Goal: Go to known website: Access a specific website the user already knows

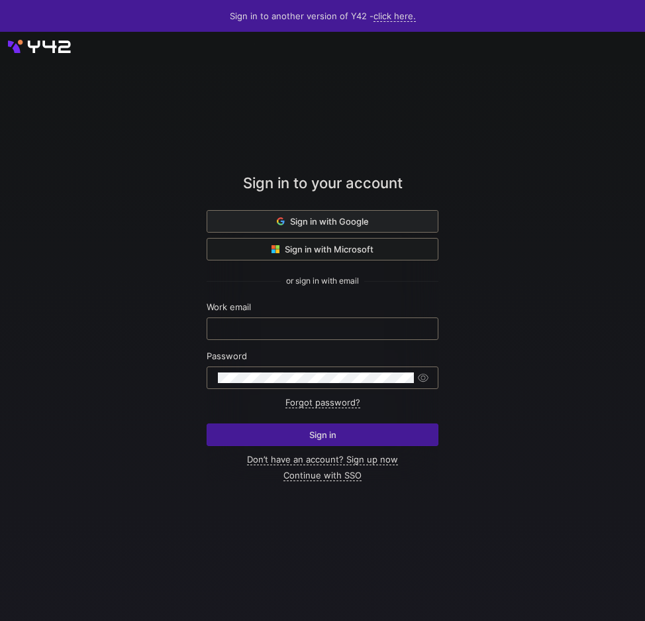
click at [327, 225] on span "Sign in with Google" at bounding box center [323, 221] width 92 height 11
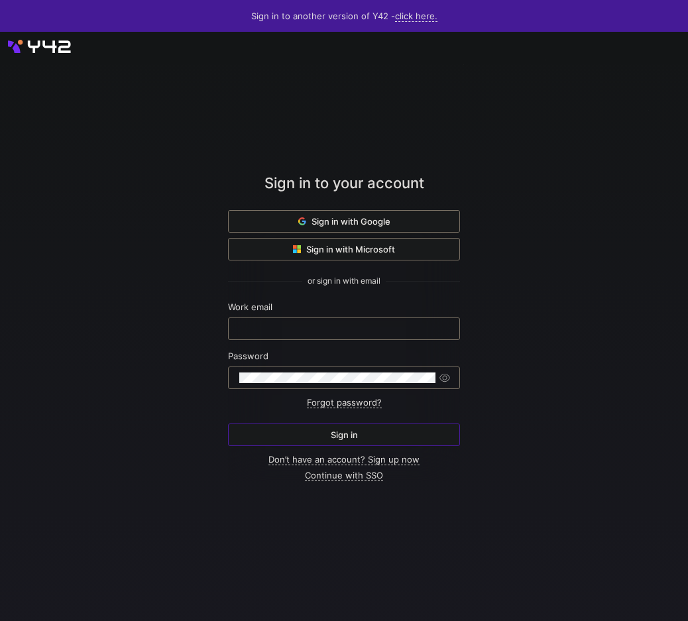
click at [368, 219] on span "Sign in with Google" at bounding box center [344, 221] width 92 height 11
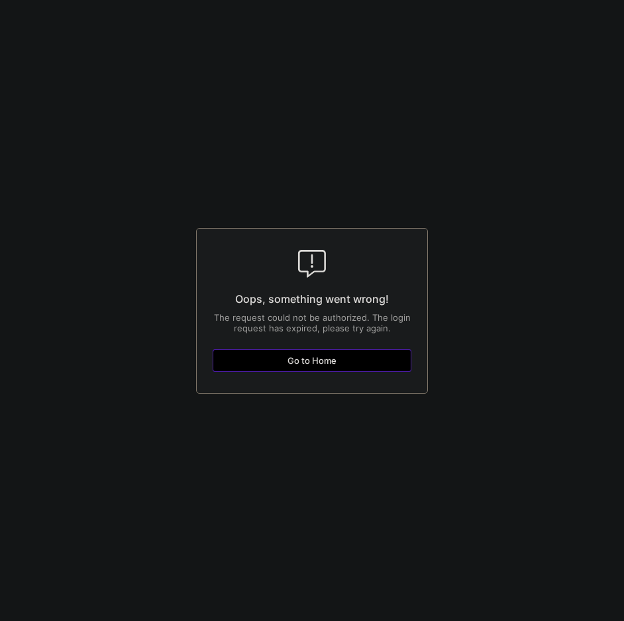
click at [335, 364] on span "Go to Home" at bounding box center [312, 360] width 49 height 11
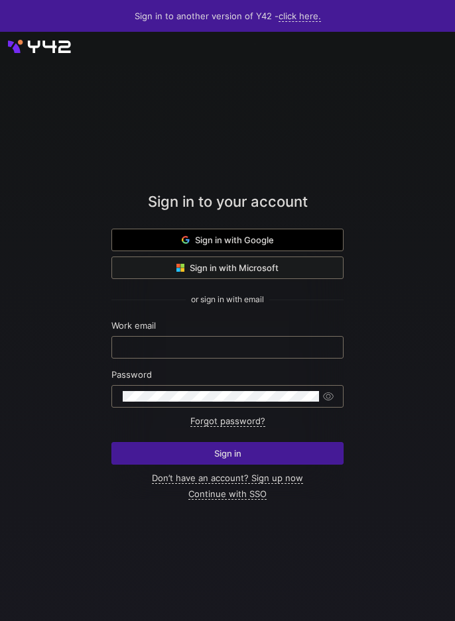
click at [221, 235] on span "Sign in with Google" at bounding box center [228, 240] width 92 height 11
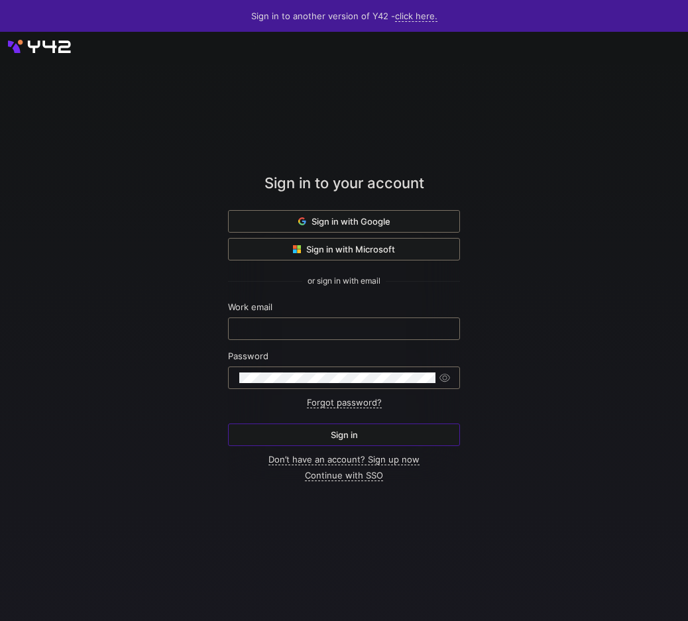
click at [380, 223] on span "Sign in with Google" at bounding box center [344, 221] width 92 height 11
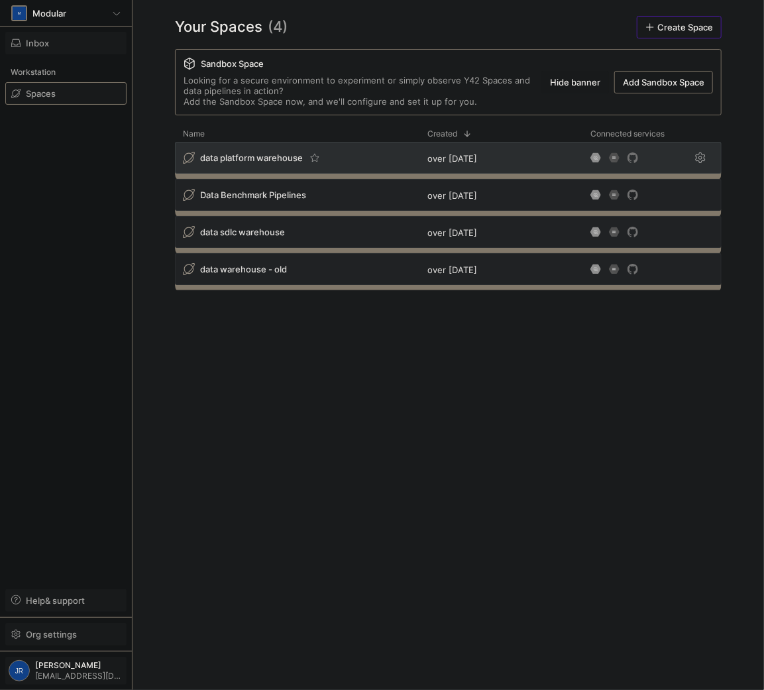
click at [219, 154] on span "data platform warehouse" at bounding box center [251, 157] width 103 height 11
